Goal: Task Accomplishment & Management: Use online tool/utility

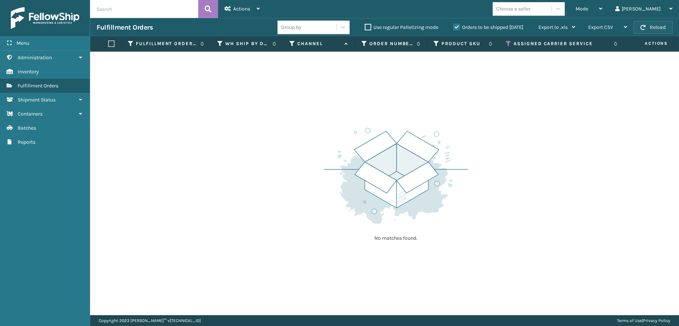
click at [664, 26] on button "Reload" at bounding box center [653, 27] width 39 height 13
click at [508, 41] on icon at bounding box center [509, 43] width 6 height 6
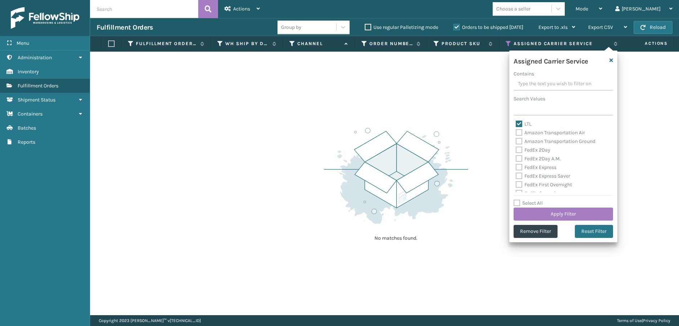
click at [517, 122] on label "LTL" at bounding box center [524, 124] width 16 height 6
click at [516, 122] on input "LTL" at bounding box center [516, 122] width 0 height 5
checkbox input "false"
click at [520, 133] on label "Amazon Transportation Air" at bounding box center [550, 132] width 69 height 6
click at [516, 133] on input "Amazon Transportation Air" at bounding box center [516, 130] width 0 height 5
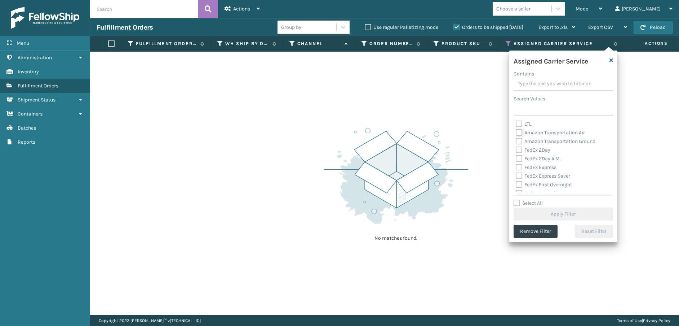
checkbox input "true"
click at [515, 141] on div "LTL Amazon Transportation Air Amazon Transportation Ground FedEx 2Day FedEx 2Da…" at bounding box center [564, 156] width 100 height 72
click at [519, 141] on label "Amazon Transportation Ground" at bounding box center [556, 141] width 80 height 6
click at [516, 141] on input "Amazon Transportation Ground" at bounding box center [516, 139] width 0 height 5
checkbox input "true"
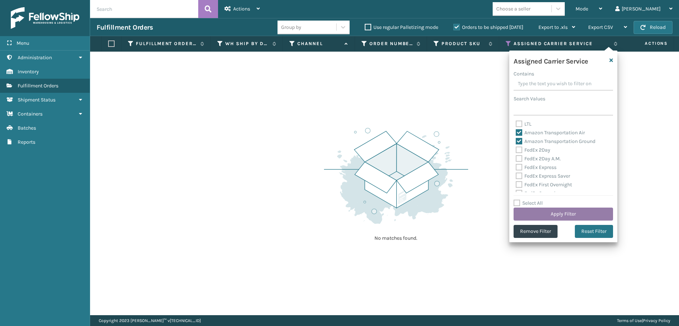
click at [543, 211] on button "Apply Filter" at bounding box center [564, 213] width 100 height 13
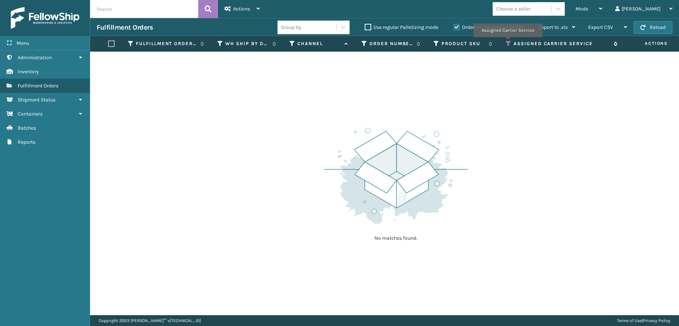
click at [508, 42] on icon at bounding box center [509, 43] width 6 height 6
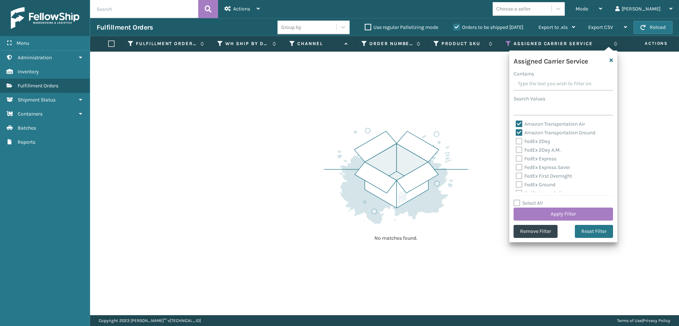
click at [518, 124] on label "Amazon Transportation Air" at bounding box center [550, 124] width 69 height 6
click at [516, 124] on input "Amazon Transportation Air" at bounding box center [516, 122] width 0 height 5
checkbox input "false"
click at [519, 131] on label "Amazon Transportation Ground" at bounding box center [556, 132] width 80 height 6
click at [516, 131] on input "Amazon Transportation Ground" at bounding box center [516, 130] width 0 height 5
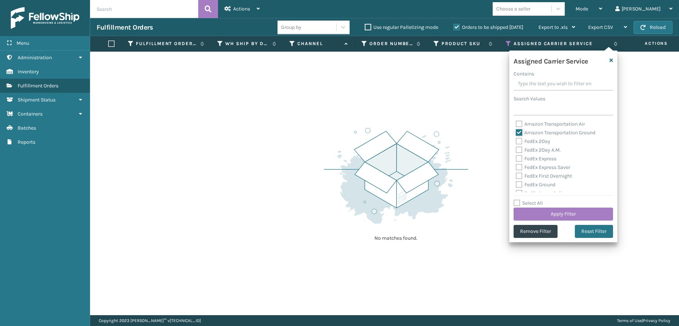
checkbox input "false"
click at [519, 141] on label "FedEx 2Day" at bounding box center [533, 141] width 35 height 6
click at [516, 141] on input "FedEx 2Day" at bounding box center [516, 139] width 0 height 5
checkbox input "true"
click at [520, 148] on label "FedEx 2Day A.M." at bounding box center [538, 150] width 45 height 6
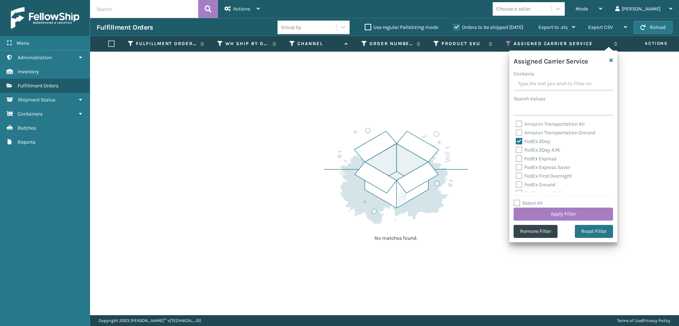
click at [516, 148] on input "FedEx 2Day A.M." at bounding box center [516, 148] width 0 height 5
checkbox input "true"
click at [520, 161] on label "FedEx Express" at bounding box center [536, 158] width 41 height 6
click at [516, 159] on input "FedEx Express" at bounding box center [516, 156] width 0 height 5
checkbox input "true"
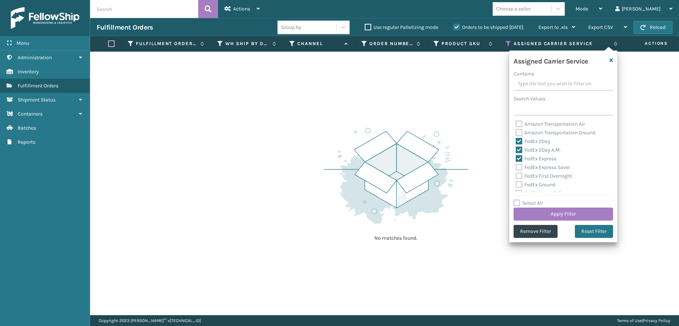
click at [520, 166] on label "FedEx Express Saver" at bounding box center [543, 167] width 54 height 6
click at [516, 166] on input "FedEx Express Saver" at bounding box center [516, 165] width 0 height 5
checkbox input "true"
click at [520, 173] on label "FedEx First Overnight" at bounding box center [544, 176] width 56 height 6
click at [516, 172] on input "FedEx First Overnight" at bounding box center [516, 174] width 0 height 5
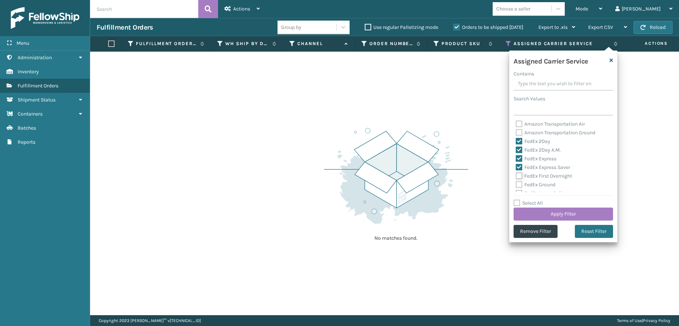
checkbox input "true"
click at [520, 184] on label "FedEx Ground" at bounding box center [536, 184] width 40 height 6
click at [516, 184] on input "FedEx Ground" at bounding box center [516, 182] width 0 height 5
checkbox input "true"
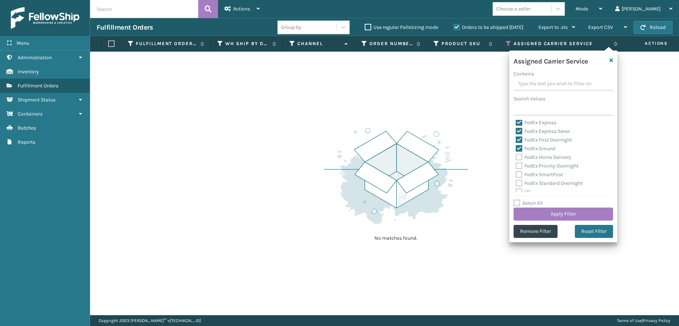
click at [520, 158] on label "FedEx Home Delivery" at bounding box center [544, 157] width 56 height 6
click at [516, 158] on input "FedEx Home Delivery" at bounding box center [516, 155] width 0 height 5
checkbox input "true"
click at [520, 165] on label "FedEx Priority Overnight" at bounding box center [547, 166] width 63 height 6
click at [516, 165] on input "FedEx Priority Overnight" at bounding box center [516, 164] width 0 height 5
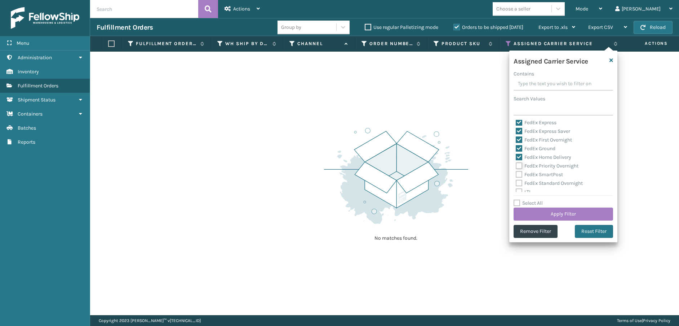
checkbox input "true"
click at [520, 172] on label "FedEx SmartPost" at bounding box center [539, 174] width 47 height 6
click at [516, 172] on input "FedEx SmartPost" at bounding box center [516, 172] width 0 height 5
checkbox input "true"
click at [518, 184] on label "FedEx Standard Overnight" at bounding box center [549, 183] width 67 height 6
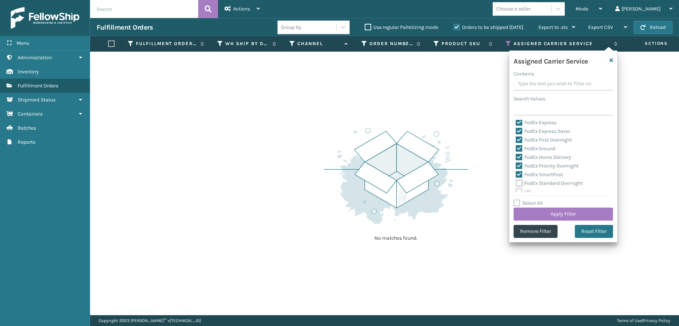
click at [516, 184] on input "FedEx Standard Overnight" at bounding box center [516, 181] width 0 height 5
checkbox input "true"
click at [537, 213] on button "Apply Filter" at bounding box center [564, 213] width 100 height 13
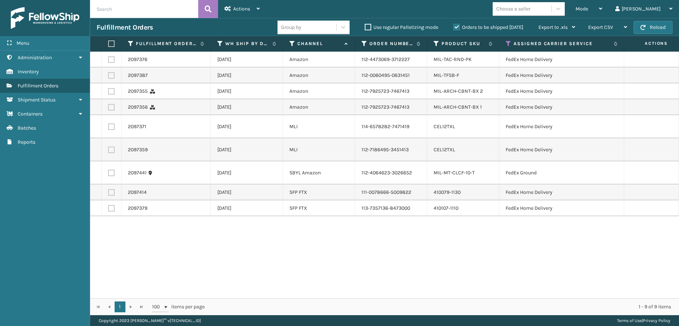
click at [111, 45] on label at bounding box center [110, 43] width 4 height 6
click at [109, 45] on input "checkbox" at bounding box center [108, 43] width 0 height 5
checkbox input "true"
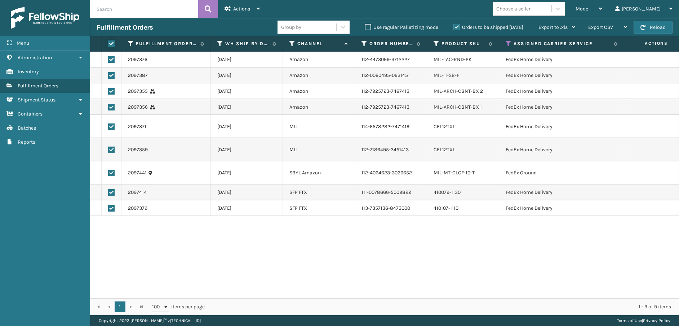
checkbox input "true"
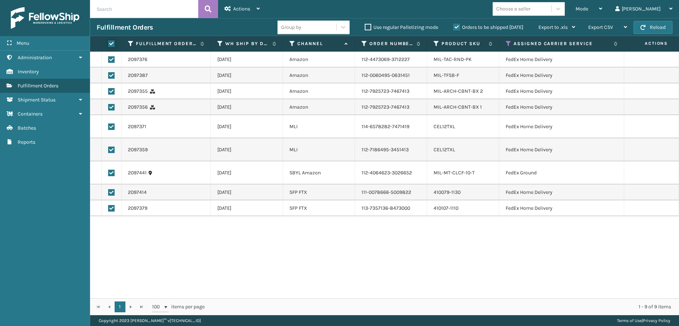
checkbox input "true"
click at [229, 6] on icon at bounding box center [228, 8] width 6 height 5
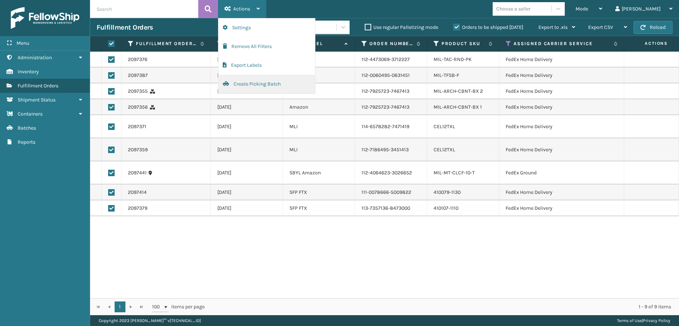
click at [245, 79] on button "Create Picking Batch" at bounding box center [267, 84] width 97 height 19
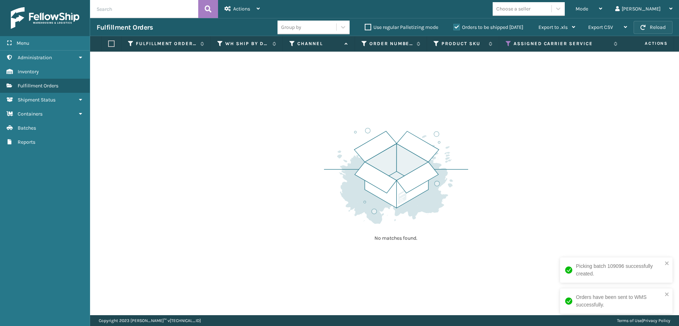
click at [659, 29] on button "Reload" at bounding box center [653, 27] width 39 height 13
click at [657, 26] on button "Reload" at bounding box center [653, 27] width 39 height 13
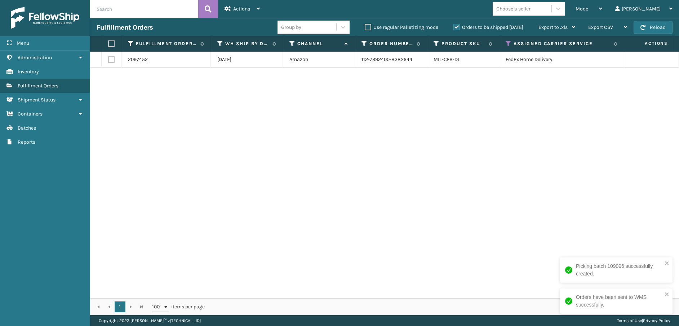
click at [657, 26] on button "Reload" at bounding box center [653, 27] width 39 height 13
click at [646, 26] on span "button" at bounding box center [643, 27] width 5 height 5
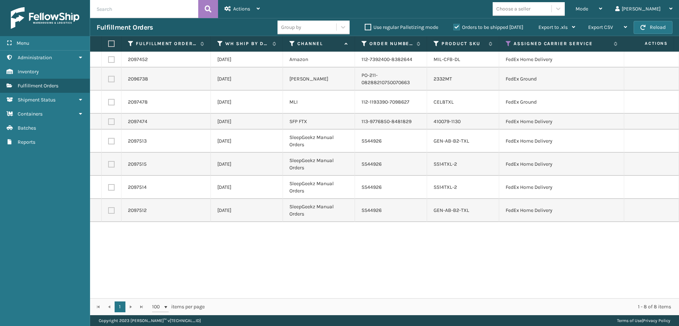
click at [112, 43] on label at bounding box center [110, 43] width 4 height 6
click at [109, 43] on input "checkbox" at bounding box center [108, 43] width 0 height 5
checkbox input "true"
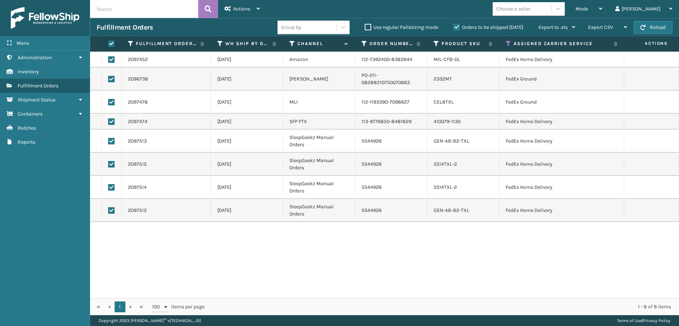
checkbox input "true"
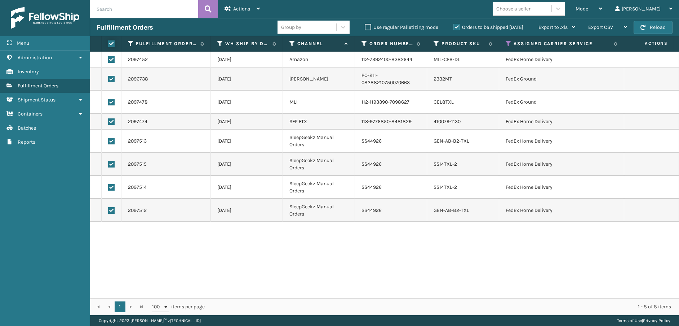
checkbox input "true"
click at [252, 14] on div "Actions" at bounding box center [242, 9] width 35 height 18
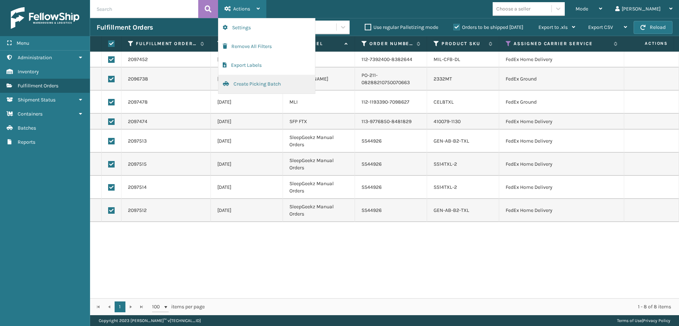
click at [248, 81] on button "Create Picking Batch" at bounding box center [267, 84] width 97 height 19
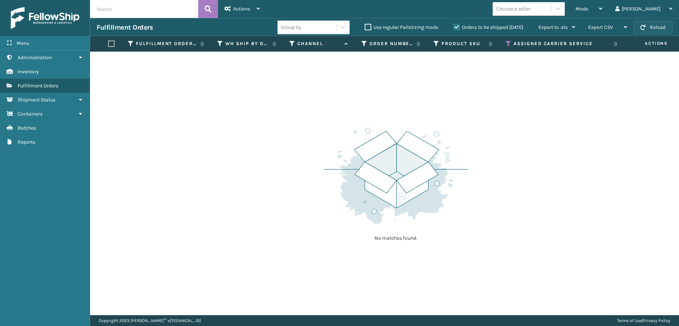
click at [654, 26] on button "Reload" at bounding box center [653, 27] width 39 height 13
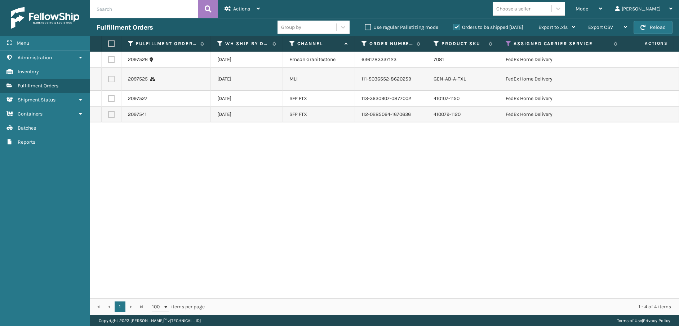
click at [654, 26] on button "Reload" at bounding box center [653, 27] width 39 height 13
click at [110, 44] on label at bounding box center [110, 43] width 4 height 6
click at [109, 44] on input "checkbox" at bounding box center [108, 43] width 0 height 5
checkbox input "true"
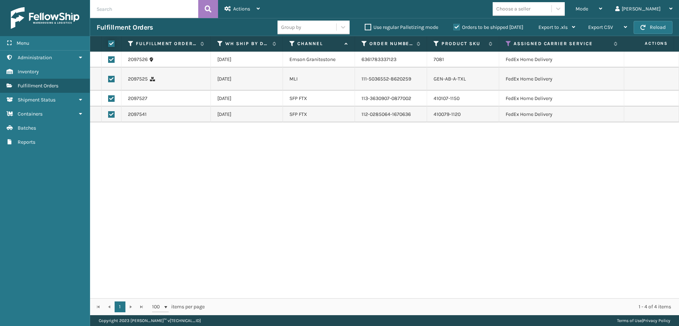
checkbox input "true"
click at [241, 7] on span "Actions" at bounding box center [241, 9] width 17 height 6
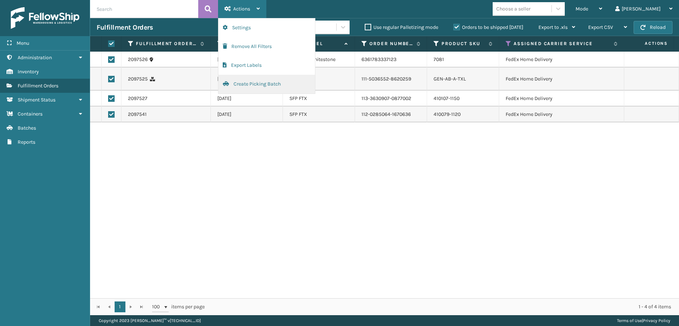
click at [246, 84] on button "Create Picking Batch" at bounding box center [267, 84] width 97 height 19
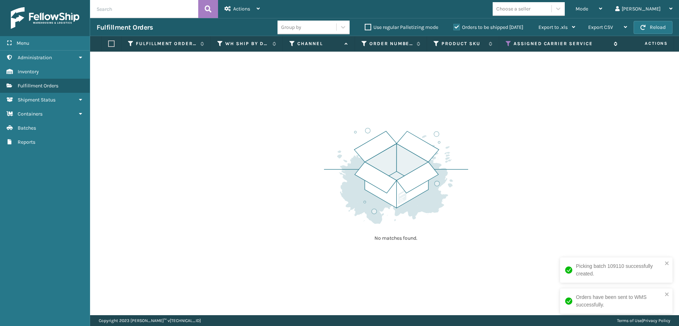
click at [509, 46] on icon at bounding box center [509, 43] width 6 height 6
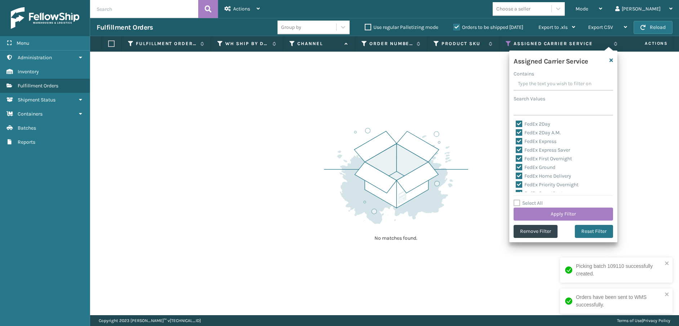
click at [520, 124] on label "FedEx 2Day" at bounding box center [533, 124] width 35 height 6
click at [516, 124] on input "FedEx 2Day" at bounding box center [516, 122] width 0 height 5
checkbox input "false"
click at [520, 132] on label "FedEx 2Day A.M." at bounding box center [538, 132] width 45 height 6
click at [516, 132] on input "FedEx 2Day A.M." at bounding box center [516, 130] width 0 height 5
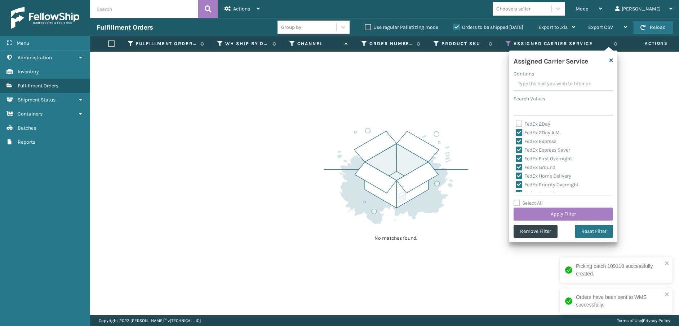
checkbox input "false"
click at [520, 138] on label "FedEx Express" at bounding box center [536, 141] width 41 height 6
click at [516, 138] on input "FedEx Express" at bounding box center [516, 139] width 0 height 5
checkbox input "false"
click at [520, 147] on label "FedEx Express Saver" at bounding box center [543, 150] width 54 height 6
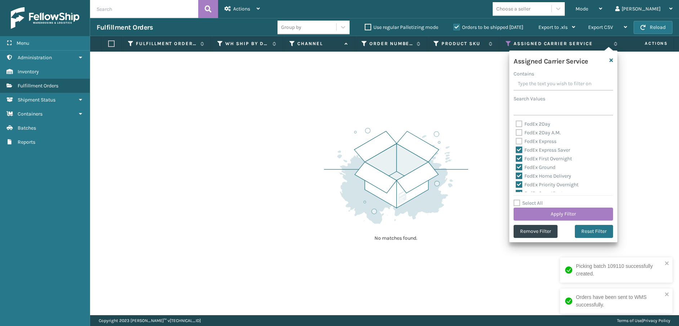
click at [516, 147] on input "FedEx Express Saver" at bounding box center [516, 148] width 0 height 5
checkbox input "false"
click at [521, 160] on label "FedEx First Overnight" at bounding box center [544, 158] width 56 height 6
click at [516, 159] on input "FedEx First Overnight" at bounding box center [516, 156] width 0 height 5
checkbox input "false"
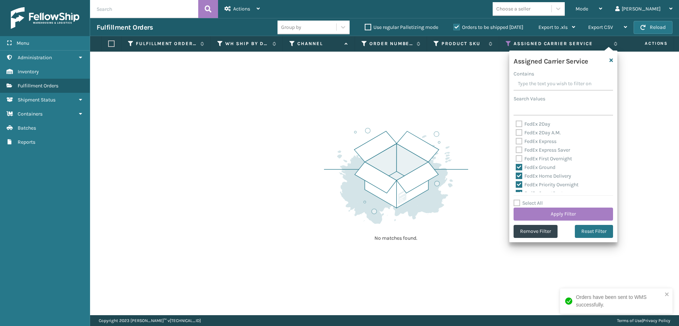
click at [521, 167] on label "FedEx Ground" at bounding box center [536, 167] width 40 height 6
click at [516, 167] on input "FedEx Ground" at bounding box center [516, 165] width 0 height 5
checkbox input "false"
click at [521, 176] on label "FedEx Home Delivery" at bounding box center [544, 176] width 56 height 6
click at [516, 176] on input "FedEx Home Delivery" at bounding box center [516, 174] width 0 height 5
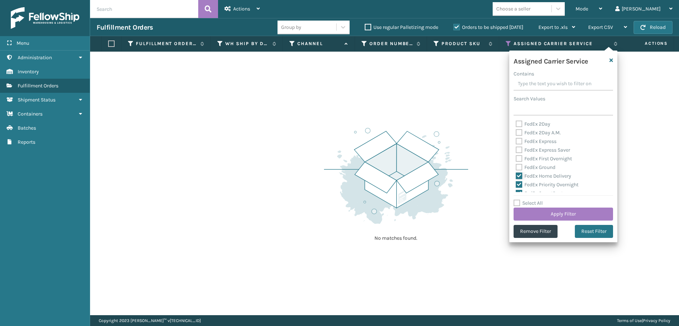
checkbox input "false"
click at [520, 183] on label "FedEx Priority Overnight" at bounding box center [547, 184] width 63 height 6
click at [516, 183] on input "FedEx Priority Overnight" at bounding box center [516, 182] width 0 height 5
checkbox input "false"
click at [519, 159] on label "FedEx SmartPost" at bounding box center [539, 157] width 47 height 6
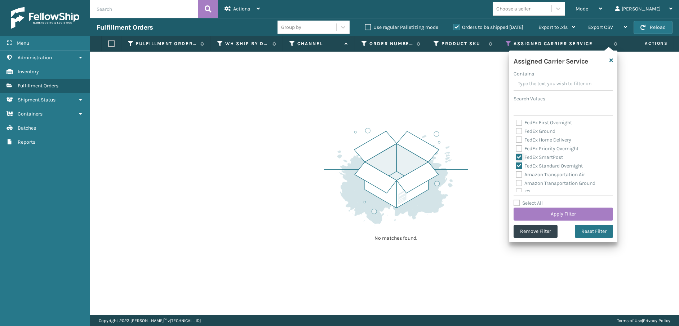
click at [516, 158] on input "FedEx SmartPost" at bounding box center [516, 155] width 0 height 5
checkbox input "false"
click at [519, 167] on label "FedEx Standard Overnight" at bounding box center [549, 166] width 67 height 6
click at [516, 166] on input "FedEx Standard Overnight" at bounding box center [516, 164] width 0 height 5
checkbox input "false"
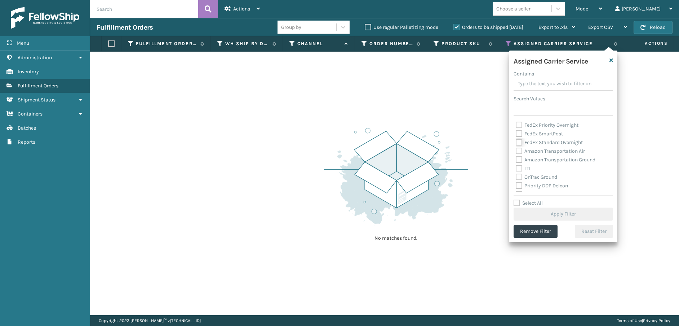
scroll to position [72, 0]
click at [519, 166] on label "OnTrac Ground" at bounding box center [536, 164] width 41 height 6
click at [516, 165] on input "OnTrac Ground" at bounding box center [516, 162] width 0 height 5
checkbox input "true"
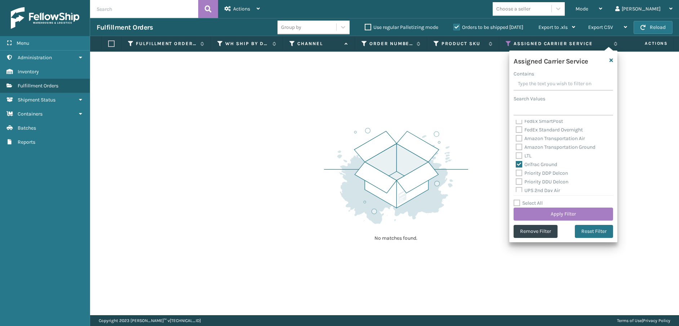
click at [520, 173] on label "Priority DDP Delcon" at bounding box center [542, 173] width 52 height 6
click at [516, 173] on input "Priority DDP Delcon" at bounding box center [516, 171] width 0 height 5
checkbox input "true"
click at [520, 185] on div "Priority DDU Delcon" at bounding box center [563, 181] width 95 height 9
click at [519, 182] on label "Priority DDU Delcon" at bounding box center [542, 181] width 53 height 6
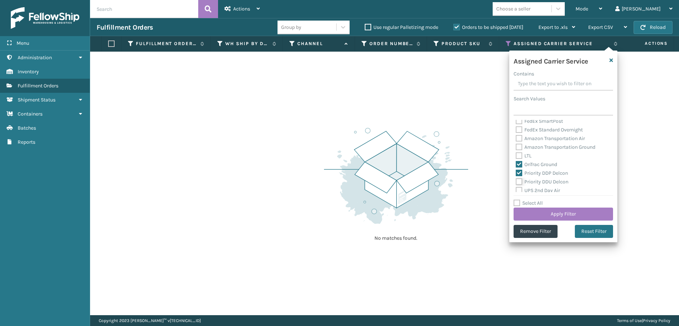
click at [516, 182] on input "Priority DDU Delcon" at bounding box center [516, 179] width 0 height 5
checkbox input "true"
click at [519, 190] on label "UPS 2nd Day Air" at bounding box center [538, 190] width 44 height 6
click at [516, 190] on input "UPS 2nd Day Air" at bounding box center [516, 188] width 0 height 5
checkbox input "true"
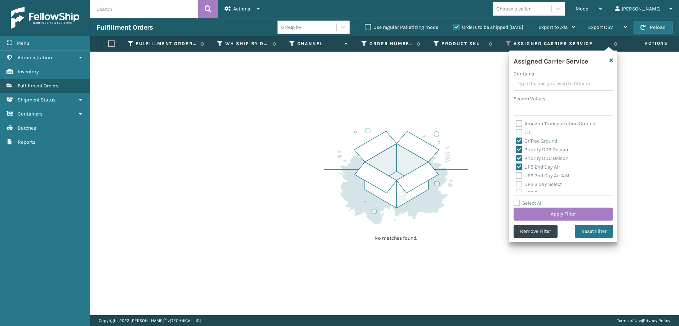
scroll to position [108, 0]
click at [521, 163] on label "UPS 2nd Day Air A.M." at bounding box center [543, 163] width 55 height 6
click at [516, 163] on input "UPS 2nd Day Air A.M." at bounding box center [516, 161] width 0 height 5
checkbox input "true"
click at [521, 172] on label "UPS 3 Day Select" at bounding box center [539, 171] width 46 height 6
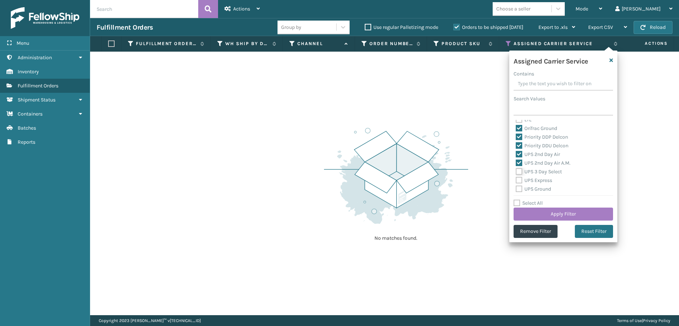
click at [516, 172] on input "UPS 3 Day Select" at bounding box center [516, 169] width 0 height 5
checkbox input "true"
click at [521, 178] on label "UPS Express" at bounding box center [534, 180] width 36 height 6
click at [516, 178] on input "UPS Express" at bounding box center [516, 178] width 0 height 5
checkbox input "true"
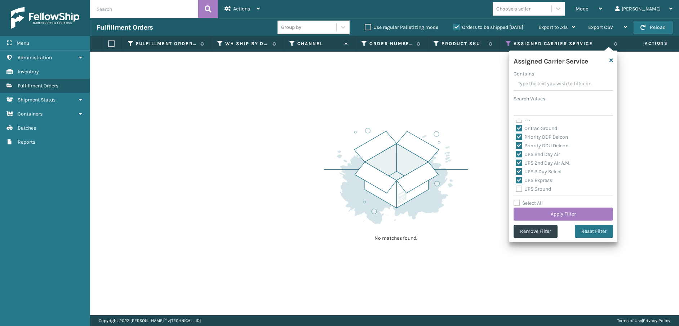
click at [521, 191] on label "UPS Ground" at bounding box center [533, 189] width 35 height 6
click at [516, 189] on input "UPS Ground" at bounding box center [516, 187] width 0 height 5
checkbox input "true"
click at [518, 163] on label "UPS Next Day Air" at bounding box center [539, 161] width 46 height 6
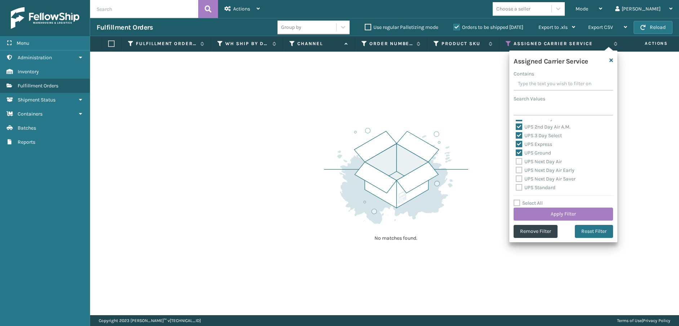
click at [516, 162] on input "UPS Next Day Air" at bounding box center [516, 159] width 0 height 5
checkbox input "true"
click at [519, 169] on label "UPS Next Day Air Early" at bounding box center [545, 170] width 59 height 6
click at [516, 169] on input "UPS Next Day Air Early" at bounding box center [516, 168] width 0 height 5
checkbox input "true"
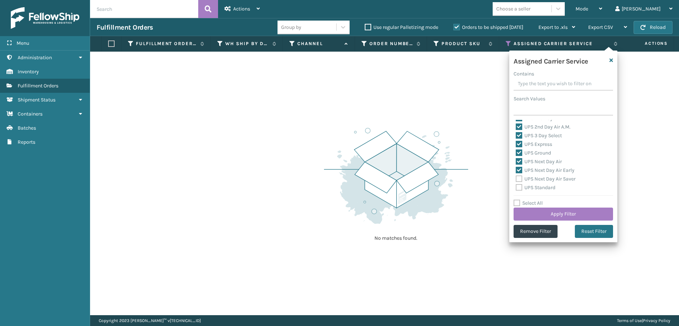
click at [519, 181] on label "UPS Next Day Air Saver" at bounding box center [546, 179] width 60 height 6
click at [516, 179] on input "UPS Next Day Air Saver" at bounding box center [516, 177] width 0 height 5
checkbox input "true"
click at [520, 188] on label "UPS Standard" at bounding box center [536, 187] width 40 height 6
click at [516, 188] on input "UPS Standard" at bounding box center [516, 185] width 0 height 5
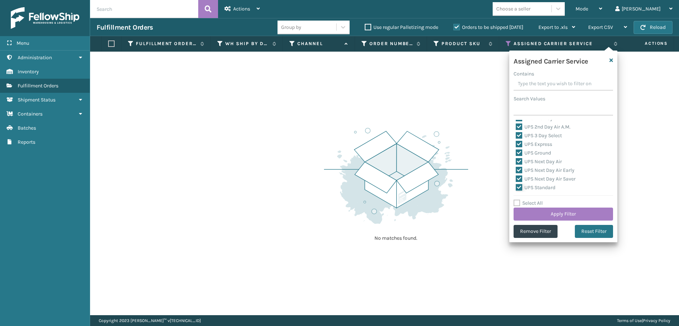
checkbox input "true"
click at [517, 161] on label "UPS SurePost 1LB or Greater" at bounding box center [551, 160] width 71 height 6
click at [516, 160] on input "UPS SurePost 1LB or Greater" at bounding box center [516, 158] width 0 height 5
checkbox input "true"
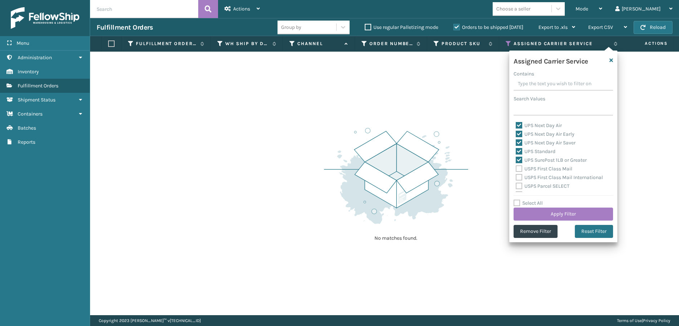
click at [519, 169] on label "USPS First Class Mail" at bounding box center [544, 169] width 57 height 6
click at [516, 169] on input "USPS First Class Mail" at bounding box center [516, 166] width 0 height 5
checkbox input "true"
click at [519, 177] on label "USPS First Class Mail International" at bounding box center [559, 177] width 87 height 6
click at [516, 177] on input "USPS First Class Mail International" at bounding box center [516, 175] width 0 height 5
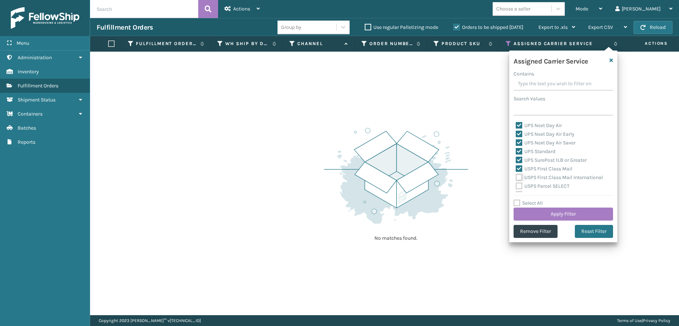
checkbox input "true"
click at [519, 186] on label "USPS Parcel SELECT" at bounding box center [543, 186] width 54 height 6
click at [516, 186] on input "USPS Parcel SELECT" at bounding box center [516, 184] width 0 height 5
checkbox input "true"
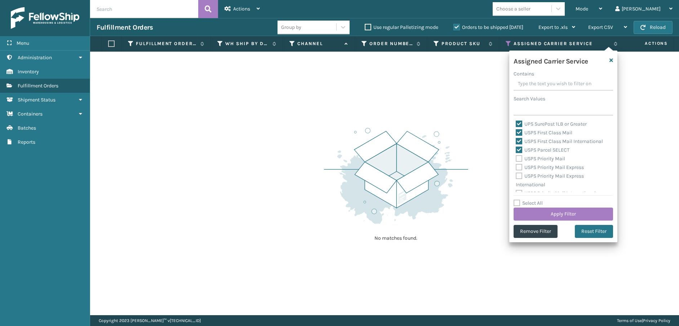
click at [517, 162] on div "USPS Priority Mail" at bounding box center [563, 158] width 95 height 9
click at [518, 168] on label "USPS Priority Mail Express" at bounding box center [550, 167] width 68 height 6
click at [516, 168] on input "USPS Priority Mail Express" at bounding box center [516, 165] width 0 height 5
checkbox input "true"
click at [520, 160] on label "USPS Priority Mail" at bounding box center [540, 158] width 49 height 6
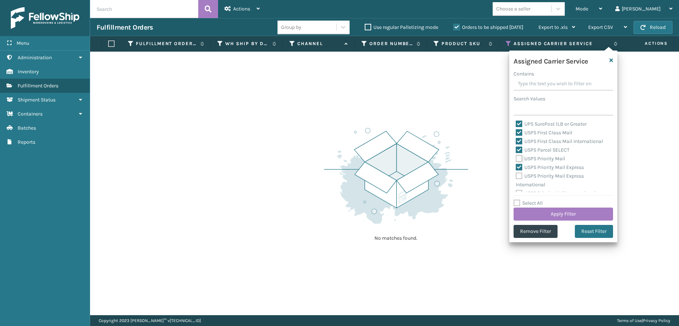
click at [516, 159] on input "USPS Priority Mail" at bounding box center [516, 156] width 0 height 5
checkbox input "true"
click at [520, 173] on label "USPS Priority Mail Express International" at bounding box center [550, 180] width 68 height 15
click at [516, 173] on input "USPS Priority Mail Express International" at bounding box center [516, 174] width 0 height 5
checkbox input "true"
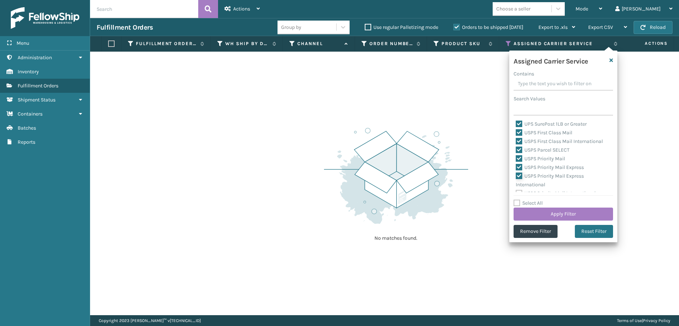
scroll to position [222, 0]
click at [520, 185] on label "USPS Priority Mail International" at bounding box center [556, 187] width 80 height 6
click at [516, 185] on input "USPS Priority Mail International" at bounding box center [516, 185] width 0 height 5
checkbox input "true"
click at [533, 212] on button "Apply Filter" at bounding box center [564, 213] width 100 height 13
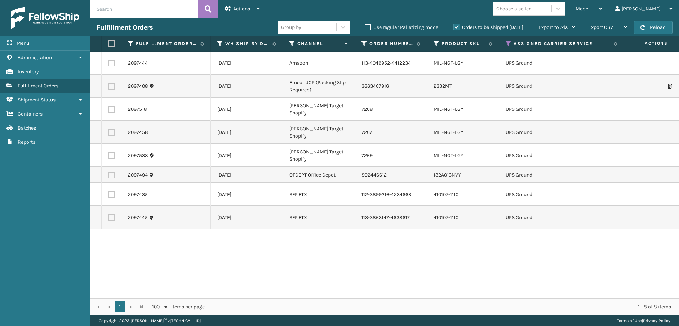
click at [110, 44] on label at bounding box center [110, 43] width 4 height 6
click at [109, 44] on input "checkbox" at bounding box center [108, 43] width 0 height 5
checkbox input "true"
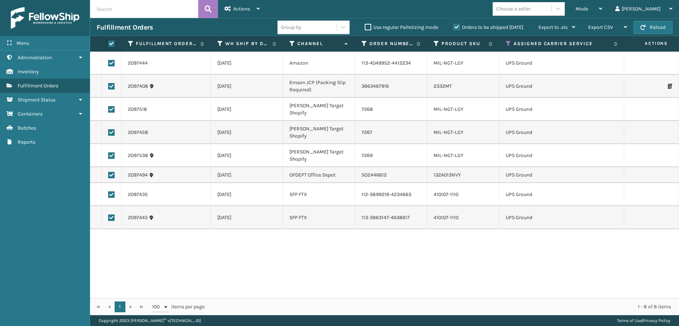
checkbox input "true"
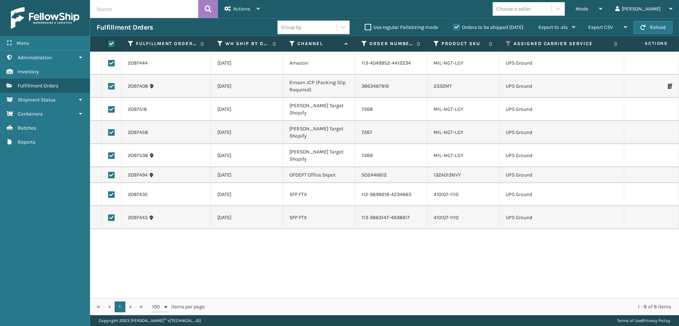
checkbox input "true"
click at [240, 9] on span "Actions" at bounding box center [241, 9] width 17 height 6
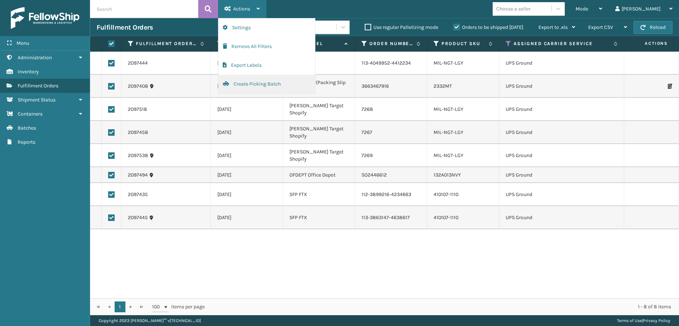
click at [255, 78] on button "Create Picking Batch" at bounding box center [267, 84] width 97 height 19
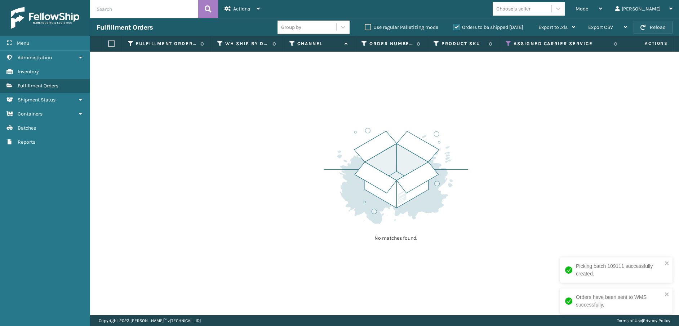
click at [668, 24] on button "Reload" at bounding box center [653, 27] width 39 height 13
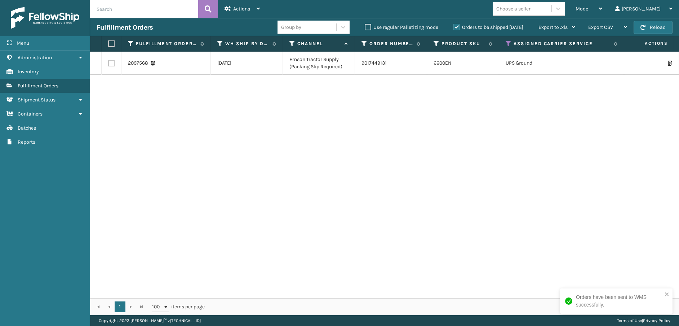
click at [111, 43] on label at bounding box center [110, 43] width 4 height 6
click at [109, 43] on input "checkbox" at bounding box center [108, 43] width 0 height 5
checkbox input "true"
click at [245, 8] on span "Actions" at bounding box center [241, 9] width 17 height 6
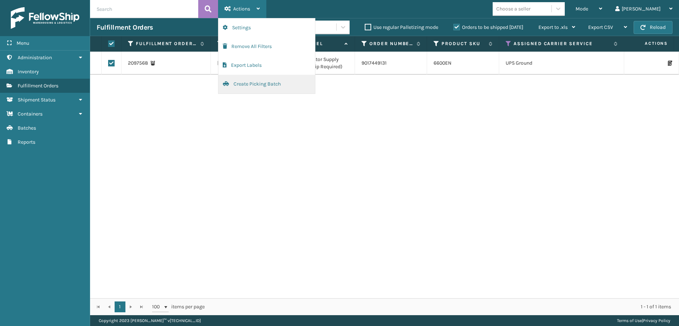
click at [248, 82] on button "Create Picking Batch" at bounding box center [267, 84] width 97 height 19
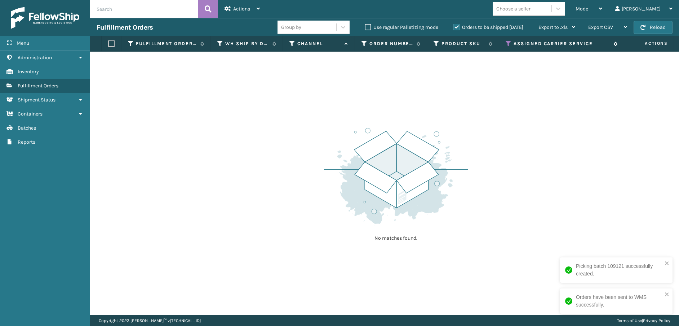
click at [508, 41] on icon at bounding box center [509, 43] width 6 height 6
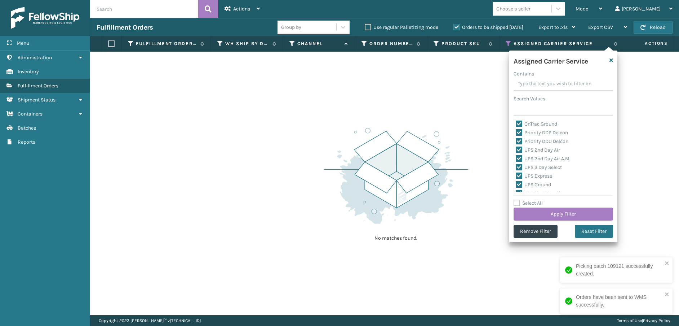
click at [520, 202] on label "Select All" at bounding box center [528, 203] width 29 height 6
click at [520, 199] on input "Select All" at bounding box center [568, 199] width 108 height 1
checkbox input "true"
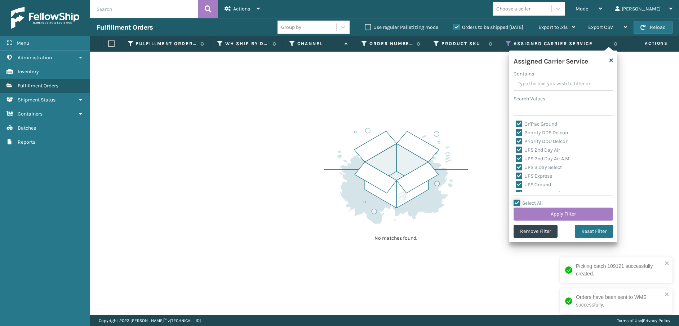
checkbox input "true"
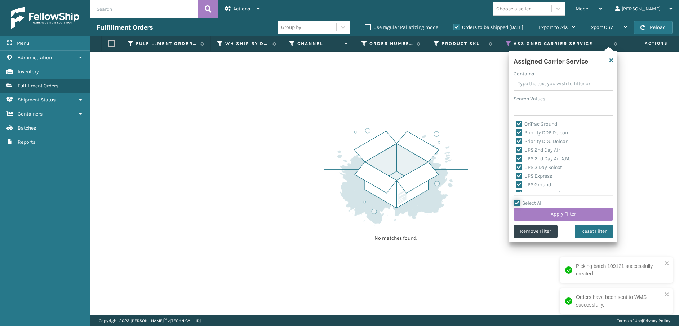
checkbox input "true"
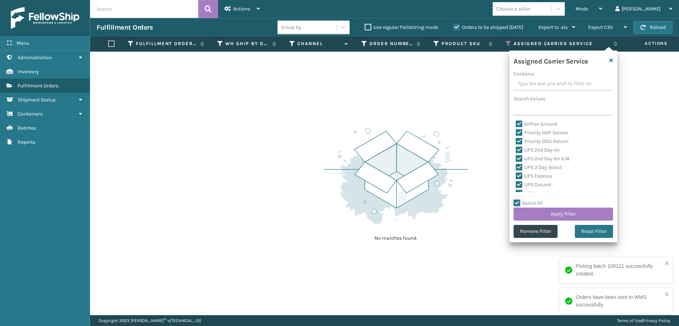
checkbox input "true"
click at [520, 202] on label "Select All" at bounding box center [528, 203] width 29 height 6
click at [520, 199] on input "Select All" at bounding box center [568, 199] width 108 height 1
checkbox input "false"
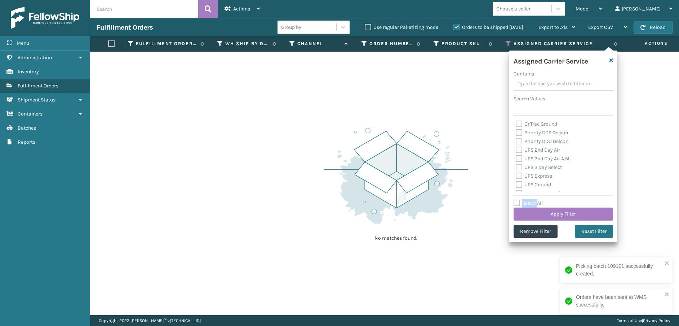
checkbox input "false"
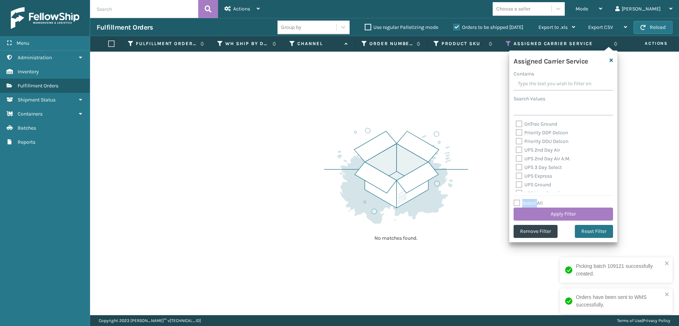
checkbox input "false"
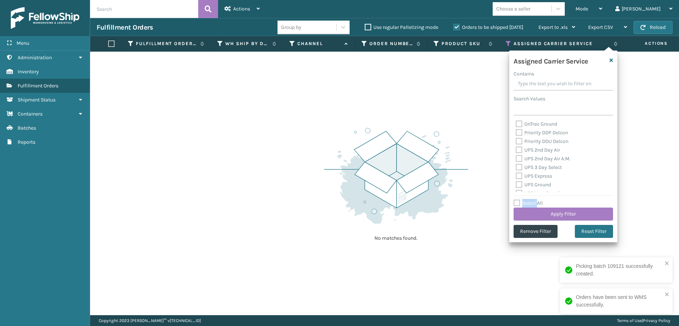
checkbox input "false"
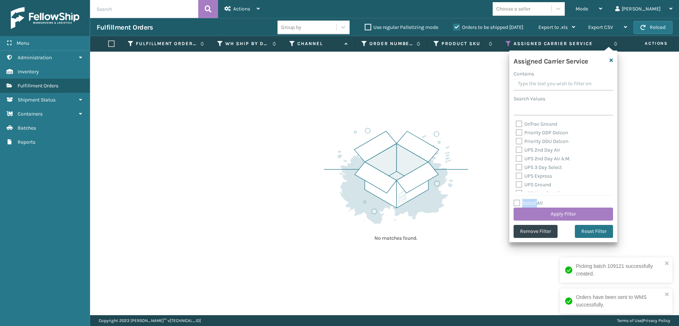
checkbox input "false"
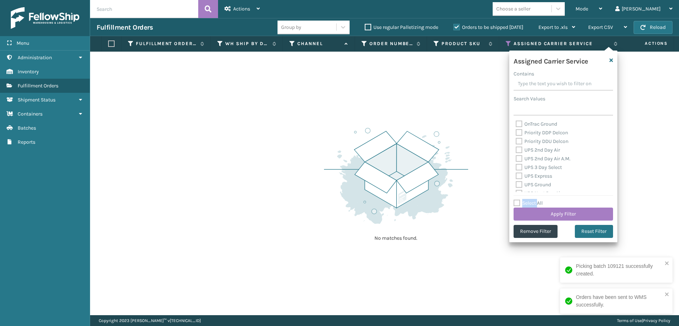
checkbox input "false"
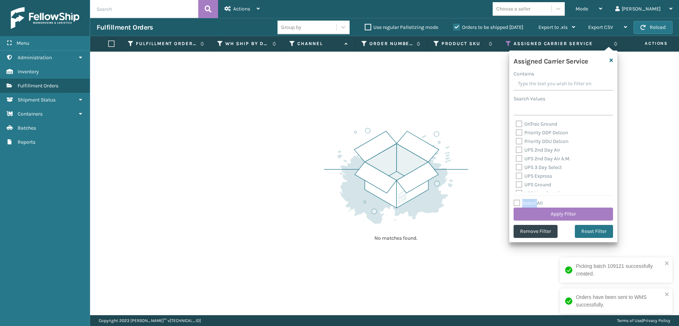
checkbox input "false"
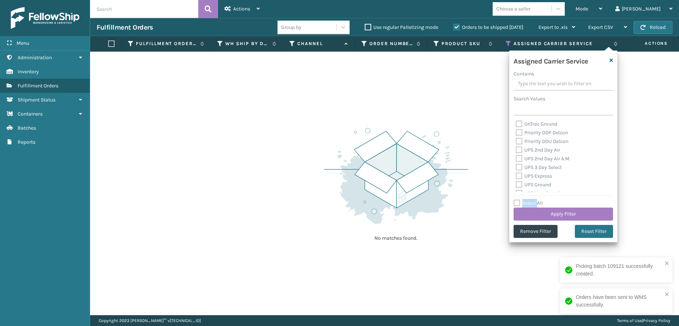
checkbox input "false"
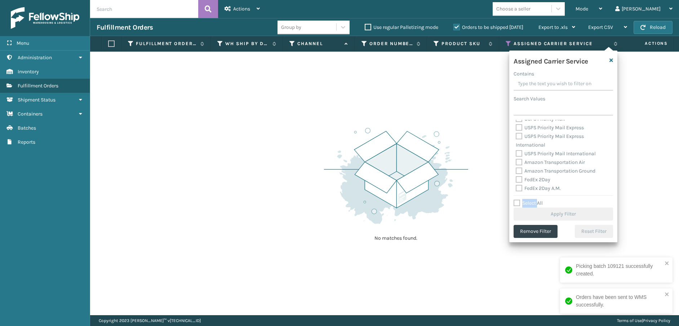
scroll to position [144, 0]
click at [520, 161] on label "Amazon Transportation Air" at bounding box center [550, 161] width 69 height 6
click at [516, 161] on input "Amazon Transportation Air" at bounding box center [516, 159] width 0 height 5
checkbox input "true"
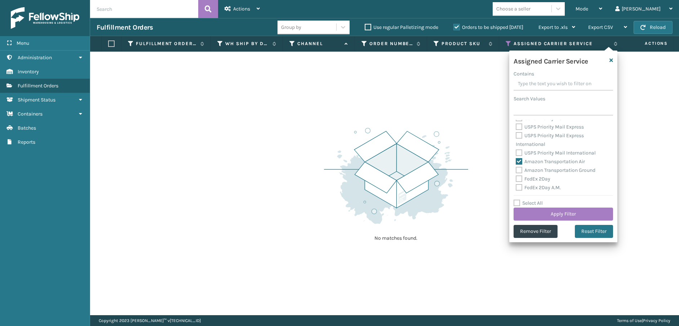
click at [519, 169] on label "Amazon Transportation Ground" at bounding box center [556, 170] width 80 height 6
click at [516, 169] on input "Amazon Transportation Ground" at bounding box center [516, 168] width 0 height 5
checkbox input "true"
click at [552, 216] on button "Apply Filter" at bounding box center [564, 213] width 100 height 13
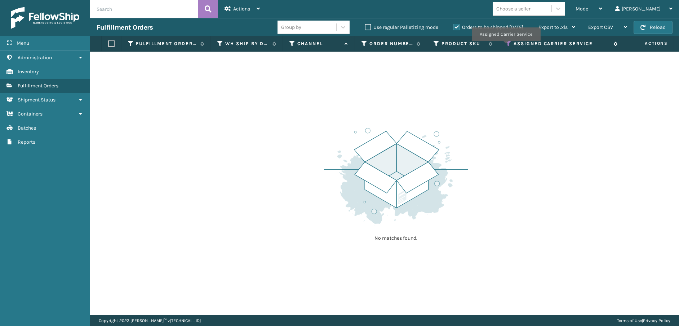
click at [508, 46] on icon at bounding box center [509, 43] width 6 height 6
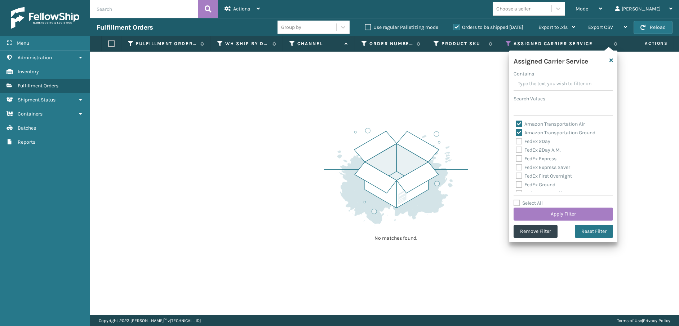
drag, startPoint x: 519, startPoint y: 124, endPoint x: 518, endPoint y: 131, distance: 6.9
click at [520, 124] on label "Amazon Transportation Air" at bounding box center [550, 124] width 69 height 6
click at [516, 124] on input "Amazon Transportation Air" at bounding box center [516, 122] width 0 height 5
checkbox input "false"
click at [518, 131] on label "Amazon Transportation Ground" at bounding box center [556, 132] width 80 height 6
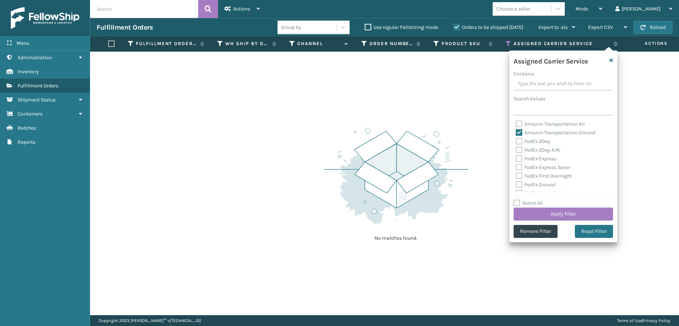
click at [516, 131] on input "Amazon Transportation Ground" at bounding box center [516, 130] width 0 height 5
checkbox input "false"
click at [519, 140] on label "FedEx 2Day" at bounding box center [533, 141] width 35 height 6
click at [516, 140] on input "FedEx 2Day" at bounding box center [516, 139] width 0 height 5
checkbox input "true"
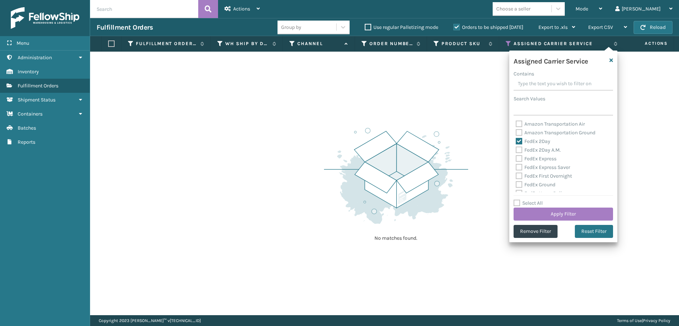
click at [519, 148] on label "FedEx 2Day A.M." at bounding box center [538, 150] width 45 height 6
click at [516, 148] on input "FedEx 2Day A.M." at bounding box center [516, 148] width 0 height 5
checkbox input "true"
click at [519, 157] on label "FedEx Express" at bounding box center [536, 158] width 41 height 6
click at [516, 157] on input "FedEx Express" at bounding box center [516, 156] width 0 height 5
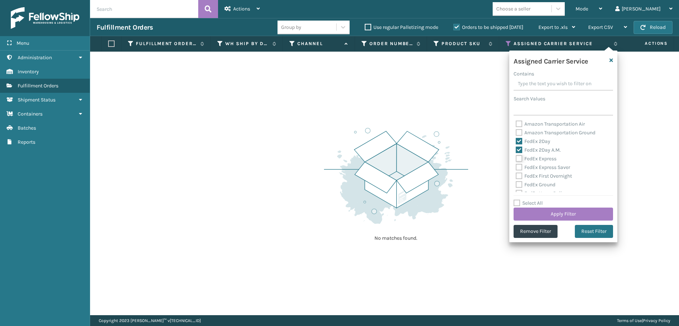
checkbox input "true"
click at [520, 166] on label "FedEx Express Saver" at bounding box center [543, 167] width 54 height 6
click at [516, 166] on input "FedEx Express Saver" at bounding box center [516, 165] width 0 height 5
checkbox input "true"
click at [519, 175] on label "FedEx First Overnight" at bounding box center [544, 176] width 56 height 6
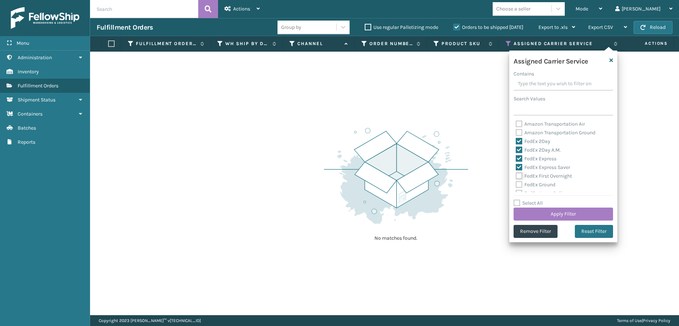
click at [516, 175] on input "FedEx First Overnight" at bounding box center [516, 174] width 0 height 5
checkbox input "true"
click at [519, 182] on label "FedEx Ground" at bounding box center [536, 184] width 40 height 6
click at [516, 182] on input "FedEx Ground" at bounding box center [516, 182] width 0 height 5
checkbox input "true"
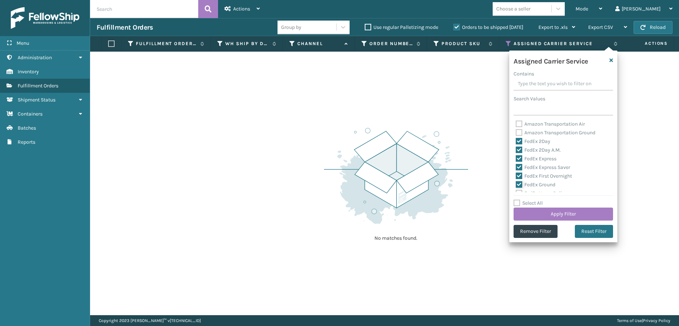
scroll to position [36, 0]
click at [521, 156] on label "FedEx Home Delivery" at bounding box center [544, 157] width 56 height 6
click at [516, 156] on input "FedEx Home Delivery" at bounding box center [516, 155] width 0 height 5
checkbox input "true"
click at [521, 166] on label "FedEx Priority Overnight" at bounding box center [547, 166] width 63 height 6
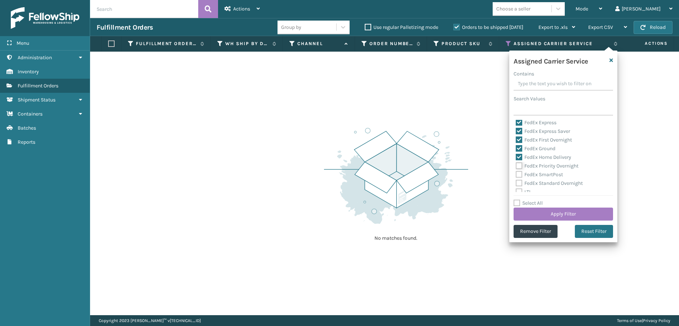
click at [516, 166] on input "FedEx Priority Overnight" at bounding box center [516, 164] width 0 height 5
checkbox input "true"
click at [521, 175] on label "FedEx SmartPost" at bounding box center [539, 174] width 47 height 6
click at [516, 175] on input "FedEx SmartPost" at bounding box center [516, 172] width 0 height 5
checkbox input "true"
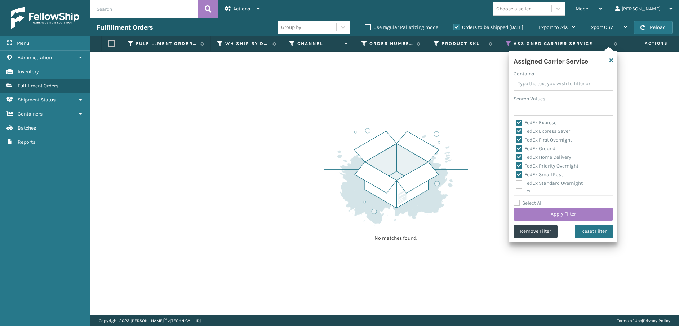
click at [520, 182] on label "FedEx Standard Overnight" at bounding box center [549, 183] width 67 height 6
click at [516, 182] on input "FedEx Standard Overnight" at bounding box center [516, 181] width 0 height 5
checkbox input "true"
click at [549, 214] on button "Apply Filter" at bounding box center [564, 213] width 100 height 13
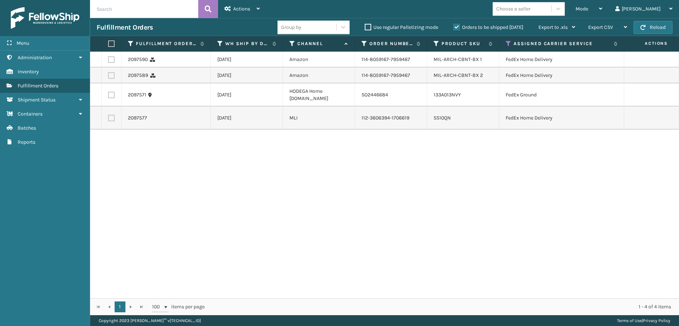
click at [108, 45] on th at bounding box center [112, 44] width 20 height 16
click at [110, 44] on label at bounding box center [110, 43] width 4 height 6
click at [109, 44] on input "checkbox" at bounding box center [108, 43] width 0 height 5
checkbox input "true"
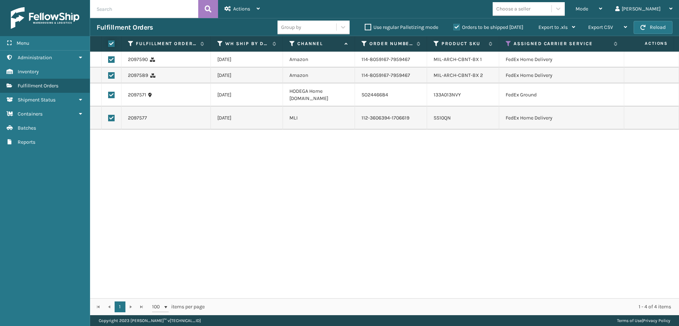
checkbox input "true"
click at [248, 14] on div "Actions" at bounding box center [242, 9] width 35 height 18
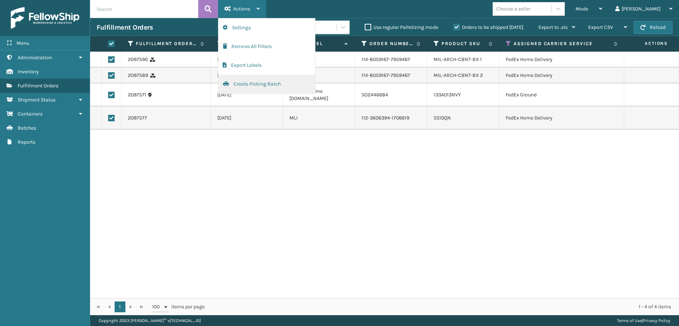
click at [254, 80] on button "Create Picking Batch" at bounding box center [267, 84] width 97 height 19
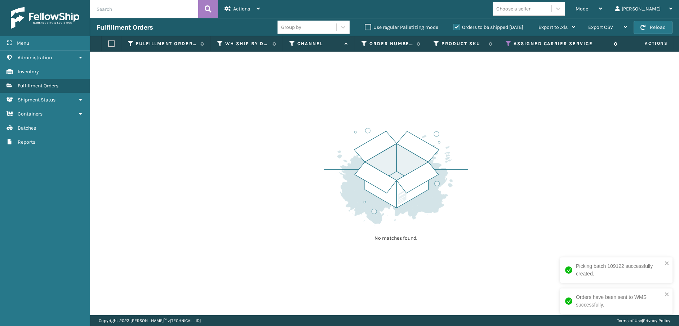
click at [507, 40] on icon at bounding box center [509, 43] width 6 height 6
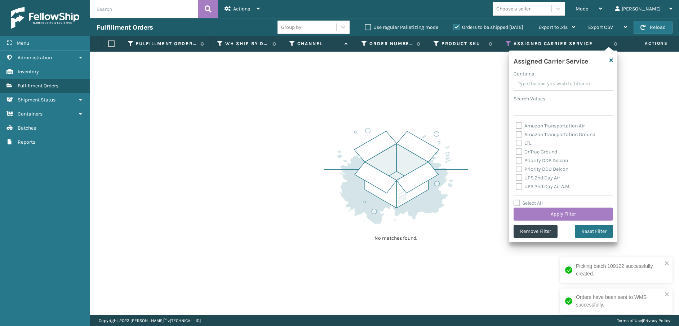
scroll to position [72, 0]
click at [519, 203] on label "Select All" at bounding box center [528, 203] width 29 height 6
click at [519, 199] on input "Select All" at bounding box center [568, 199] width 108 height 1
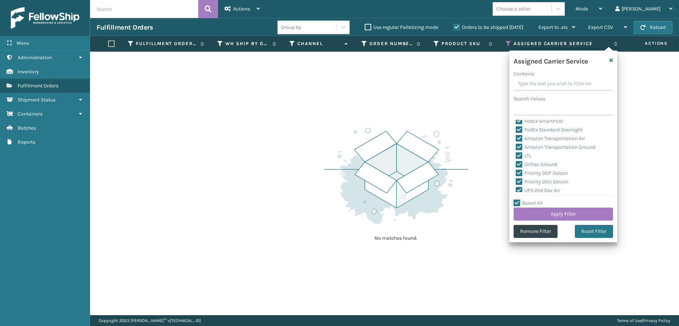
checkbox input "true"
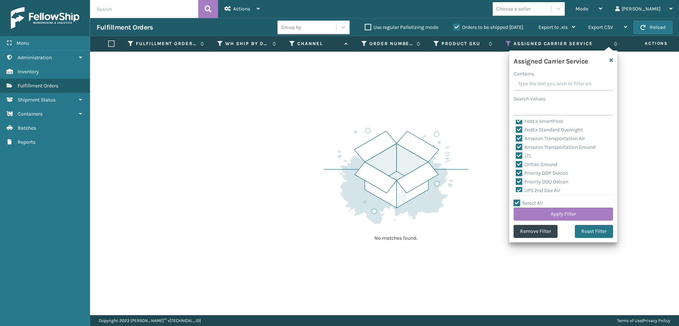
checkbox input "true"
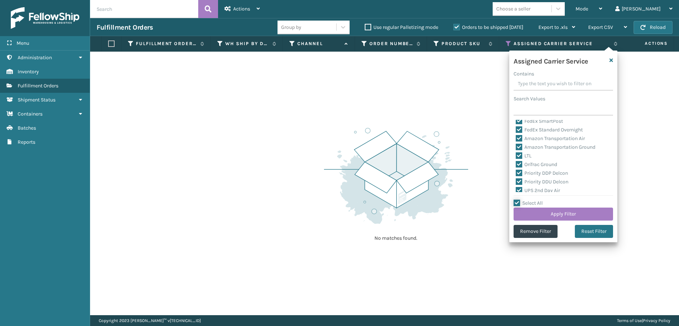
checkbox input "true"
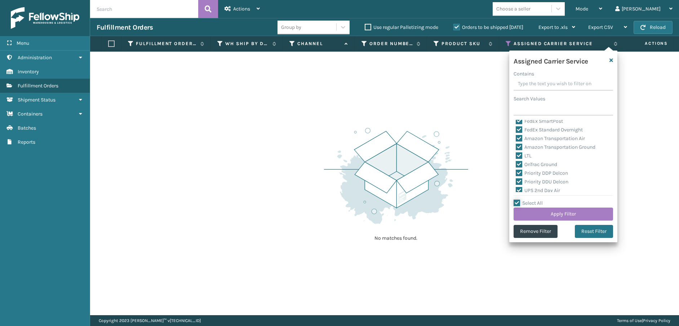
checkbox input "true"
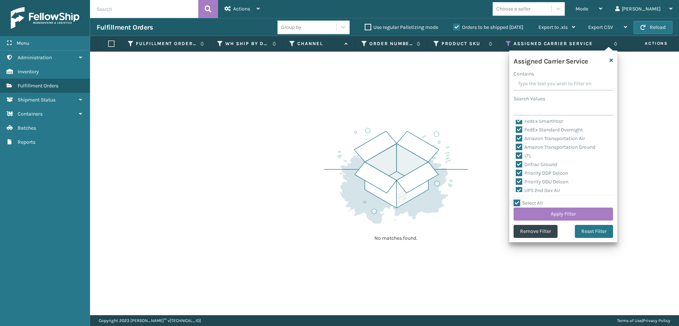
checkbox input "true"
click at [519, 203] on label "Select All" at bounding box center [528, 203] width 29 height 6
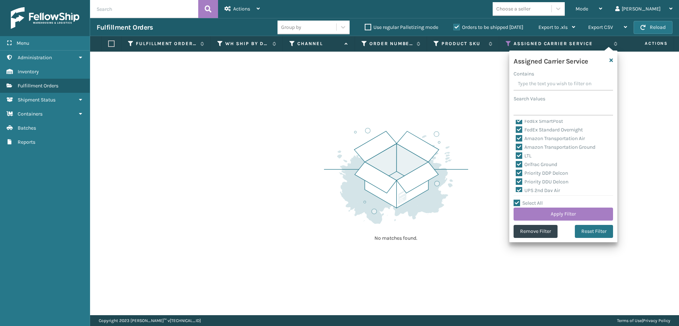
click at [519, 199] on input "Select All" at bounding box center [568, 199] width 108 height 1
checkbox input "false"
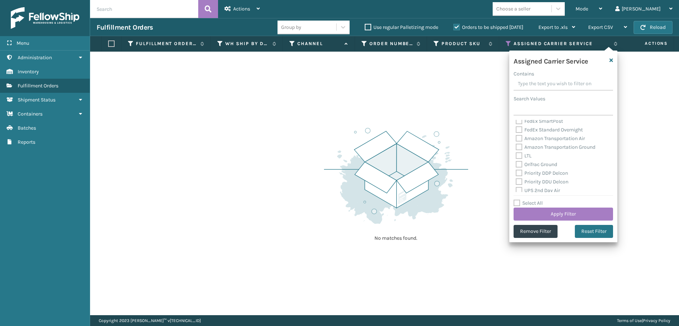
checkbox input "false"
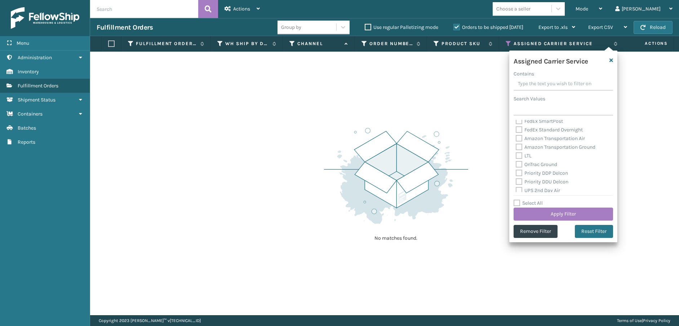
checkbox input "false"
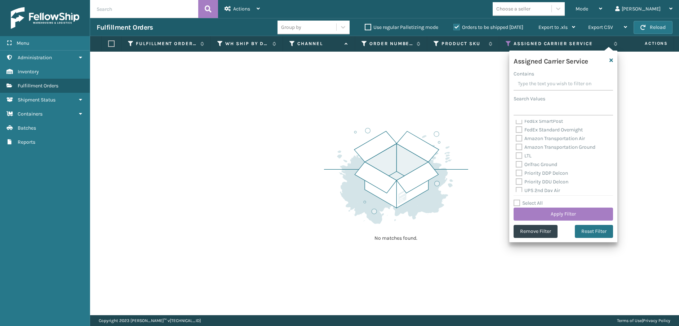
checkbox input "false"
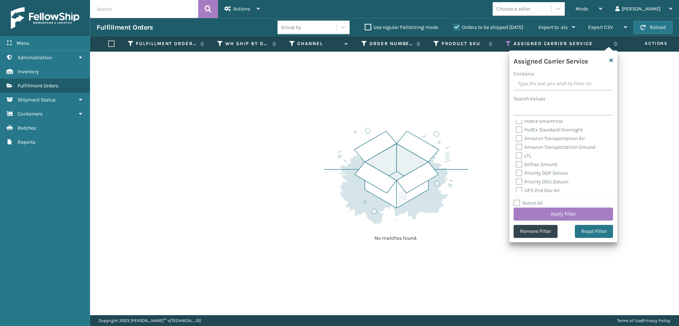
checkbox input "false"
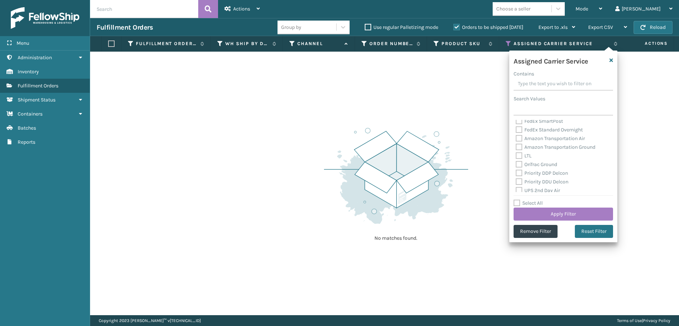
checkbox input "false"
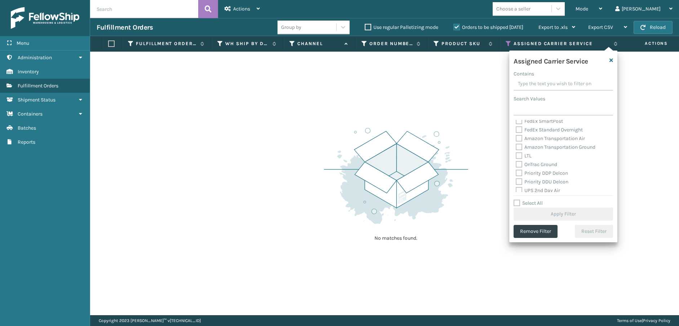
click at [520, 155] on label "LTL" at bounding box center [524, 156] width 16 height 6
click at [516, 155] on input "LTL" at bounding box center [516, 153] width 0 height 5
click at [543, 212] on button "Apply Filter" at bounding box center [564, 213] width 100 height 13
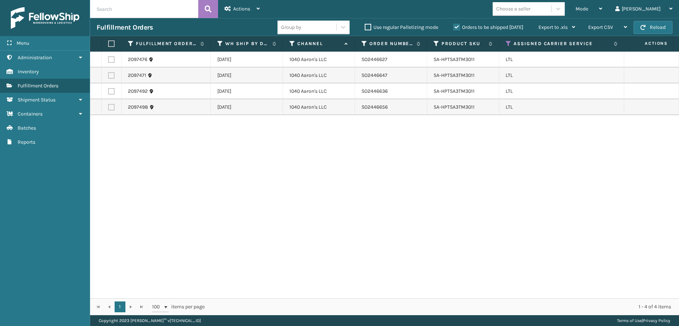
click at [111, 42] on label at bounding box center [110, 43] width 4 height 6
click at [109, 42] on input "checkbox" at bounding box center [108, 43] width 0 height 5
click at [226, 8] on icon at bounding box center [228, 8] width 6 height 5
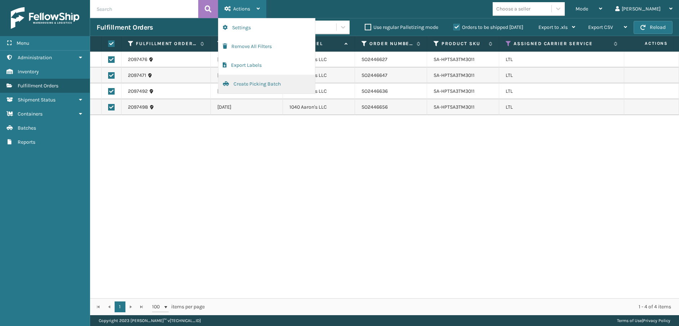
click at [240, 82] on button "Create Picking Batch" at bounding box center [267, 84] width 97 height 19
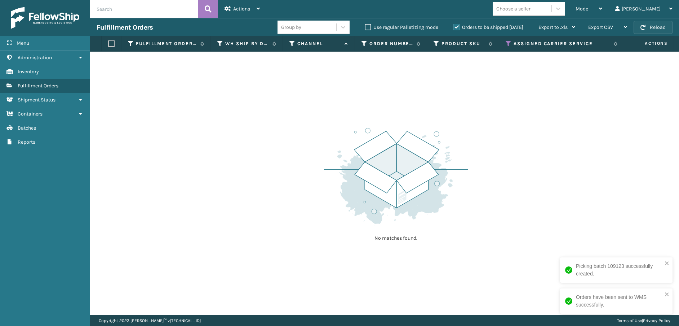
click at [667, 30] on button "Reload" at bounding box center [653, 27] width 39 height 13
